Goal: Register for event/course: Sign up to attend an event or enroll in a course

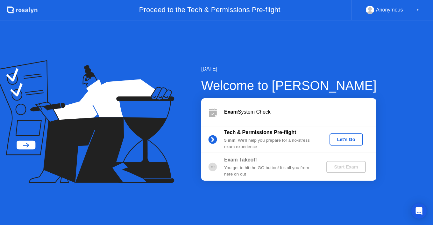
click at [342, 137] on div "Let's Go" at bounding box center [346, 139] width 28 height 5
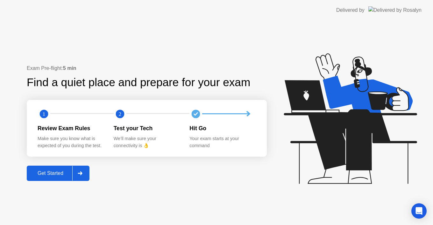
click at [65, 172] on div "Get Started" at bounding box center [51, 173] width 44 height 6
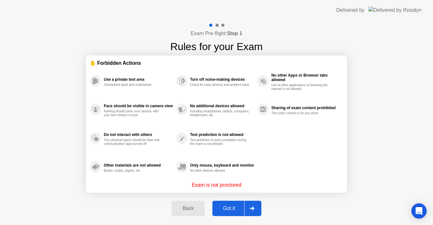
click at [233, 209] on div "Got it" at bounding box center [229, 208] width 30 height 6
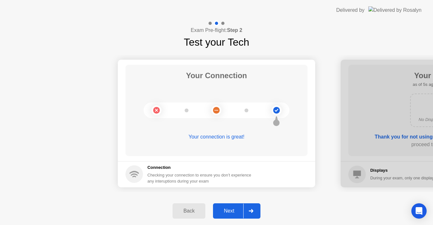
click at [233, 209] on div "Next" at bounding box center [229, 211] width 28 height 6
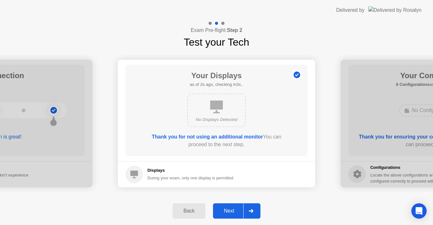
click at [237, 208] on div "Next" at bounding box center [229, 211] width 28 height 6
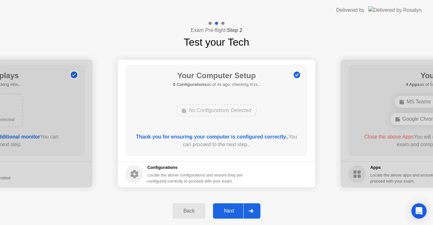
click at [237, 208] on div "Next" at bounding box center [229, 211] width 28 height 6
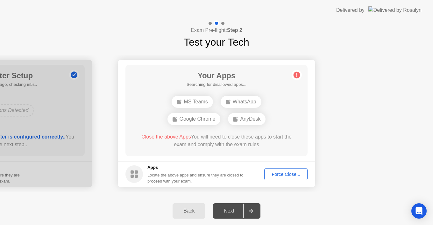
click at [291, 174] on div "Force Close..." at bounding box center [286, 173] width 39 height 5
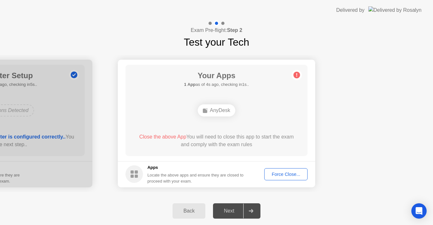
click at [285, 175] on div "Force Close..." at bounding box center [286, 173] width 39 height 5
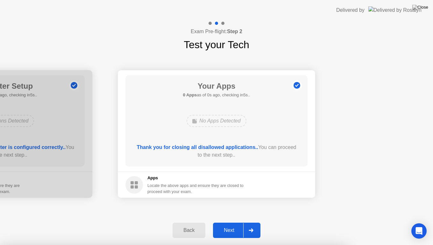
click at [370, 224] on div at bounding box center [216, 245] width 433 height 0
click at [233, 224] on button "Next" at bounding box center [236, 229] width 47 height 15
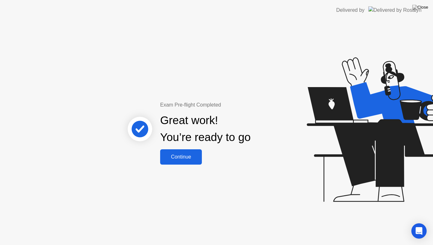
click at [199, 159] on div "Continue" at bounding box center [181, 157] width 38 height 6
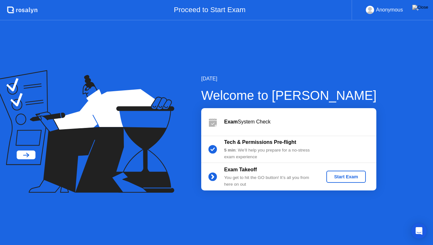
click at [337, 179] on div "Start Exam" at bounding box center [346, 176] width 34 height 5
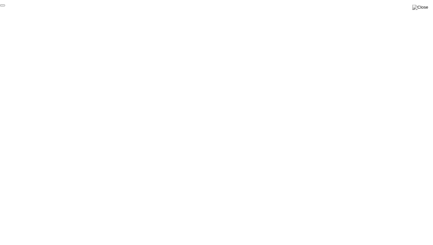
click div "End Proctoring Session"
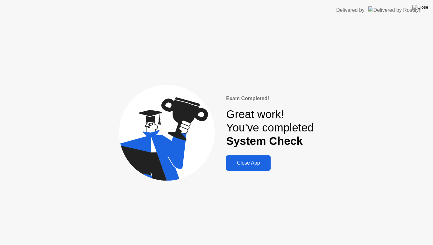
click at [250, 163] on div "Close App" at bounding box center [248, 163] width 41 height 6
